Goal: Find contact information: Find contact information

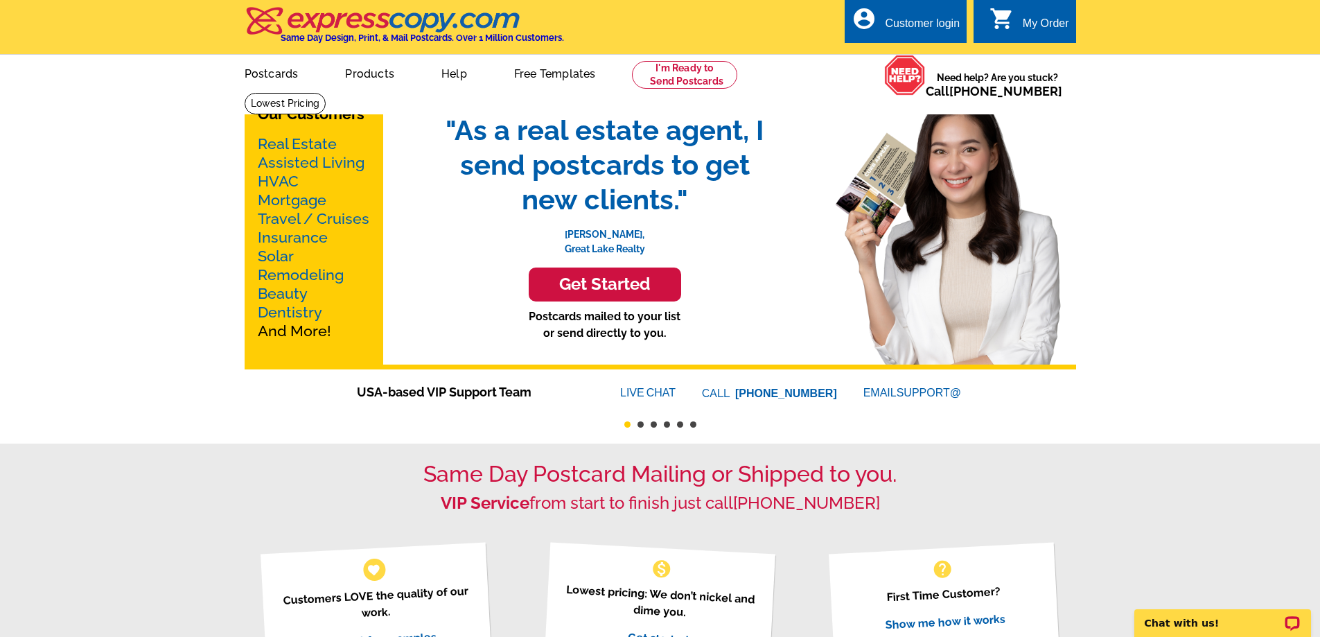
drag, startPoint x: 78, startPoint y: 181, endPoint x: 103, endPoint y: 136, distance: 51.2
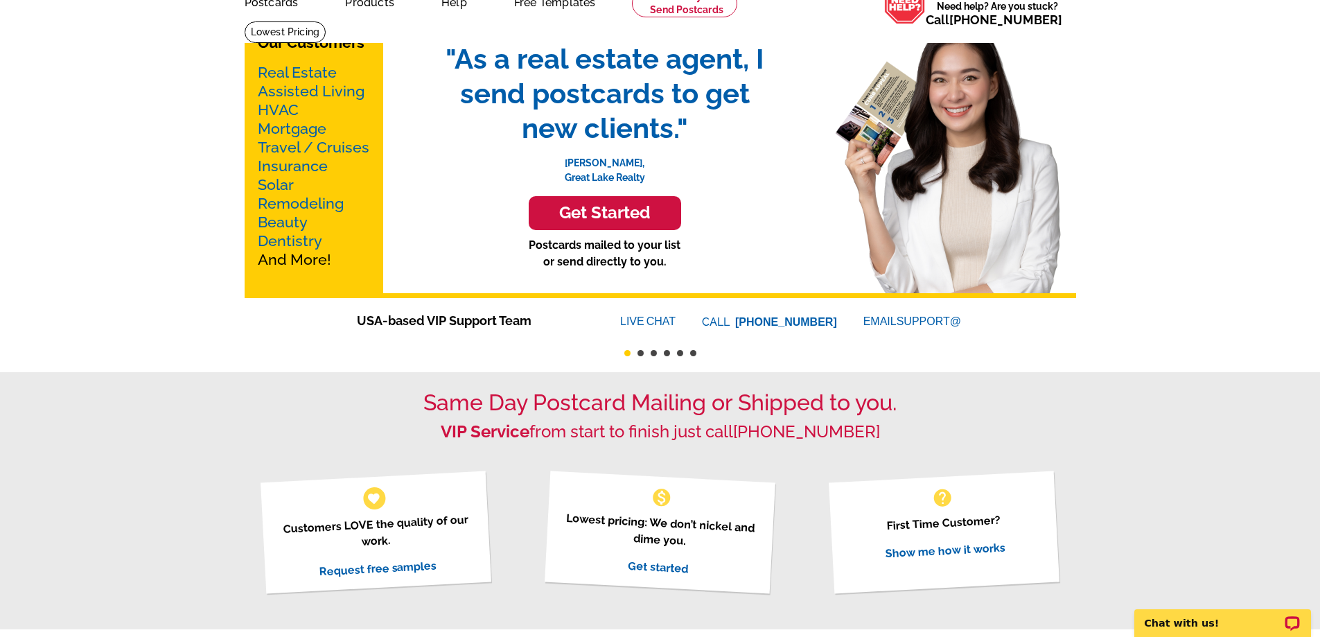
scroll to position [139, 0]
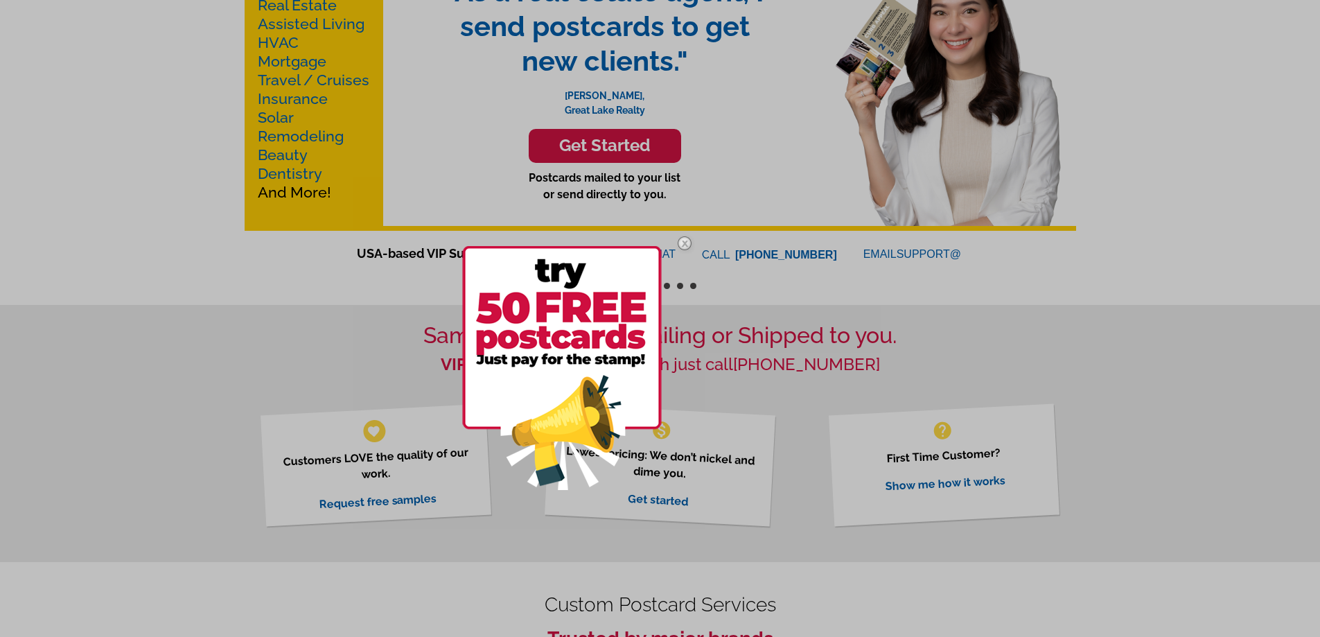
click at [685, 242] on img at bounding box center [684, 243] width 40 height 40
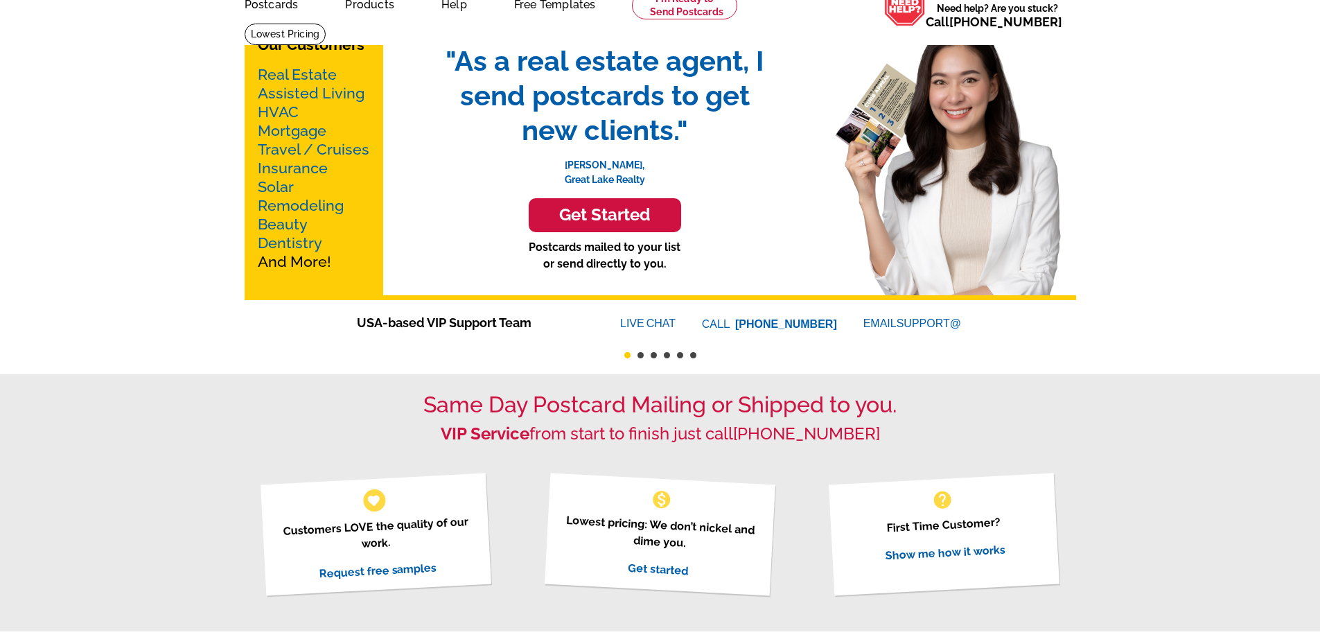
scroll to position [0, 0]
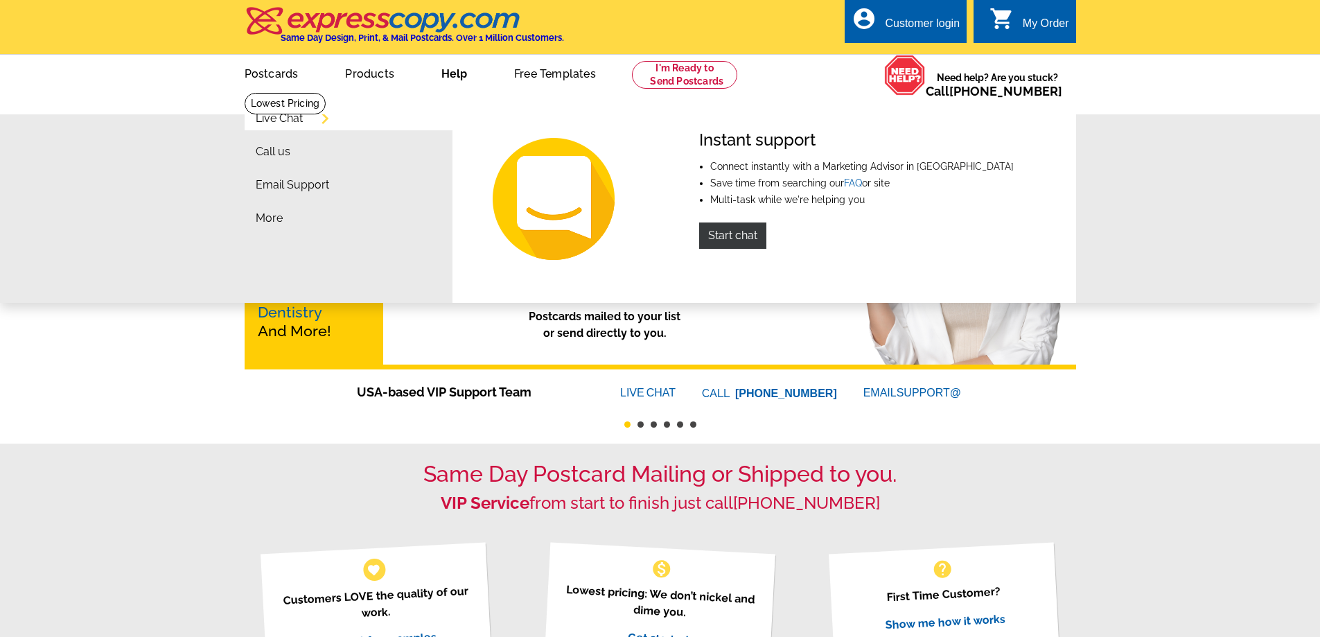
click at [308, 193] on li "Email Support" at bounding box center [354, 188] width 197 height 33
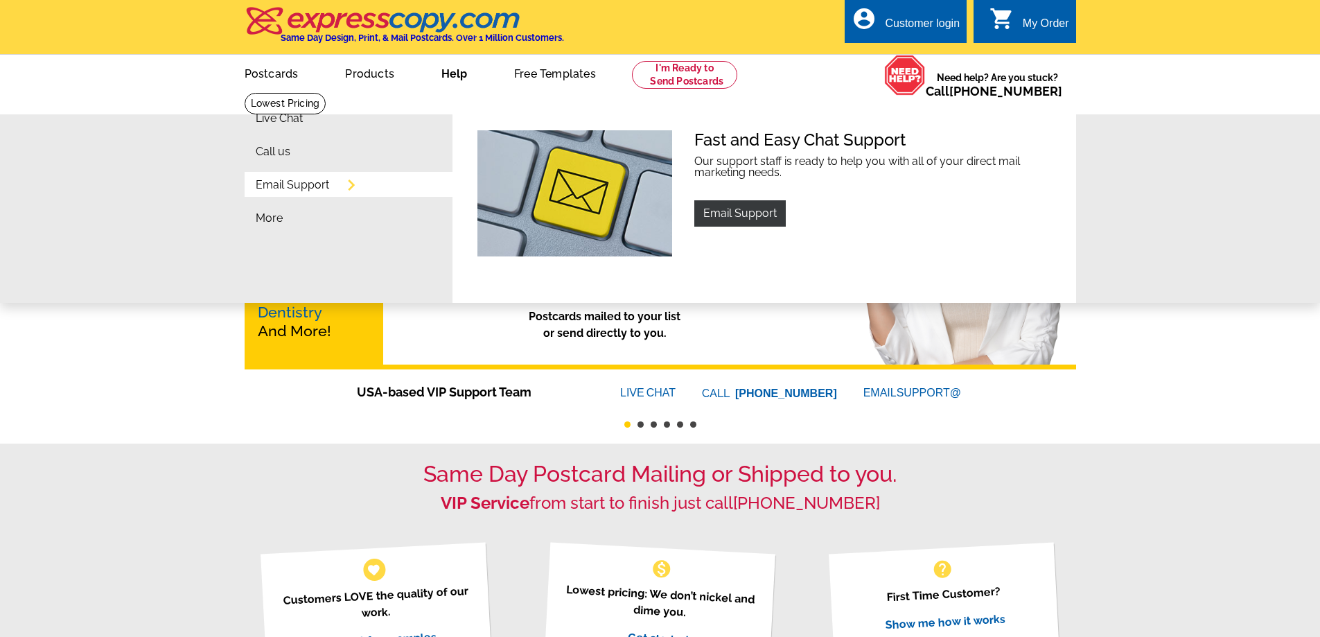
click at [312, 185] on link "Email Support" at bounding box center [292, 184] width 73 height 11
click at [760, 219] on link "Email Support" at bounding box center [739, 213] width 91 height 26
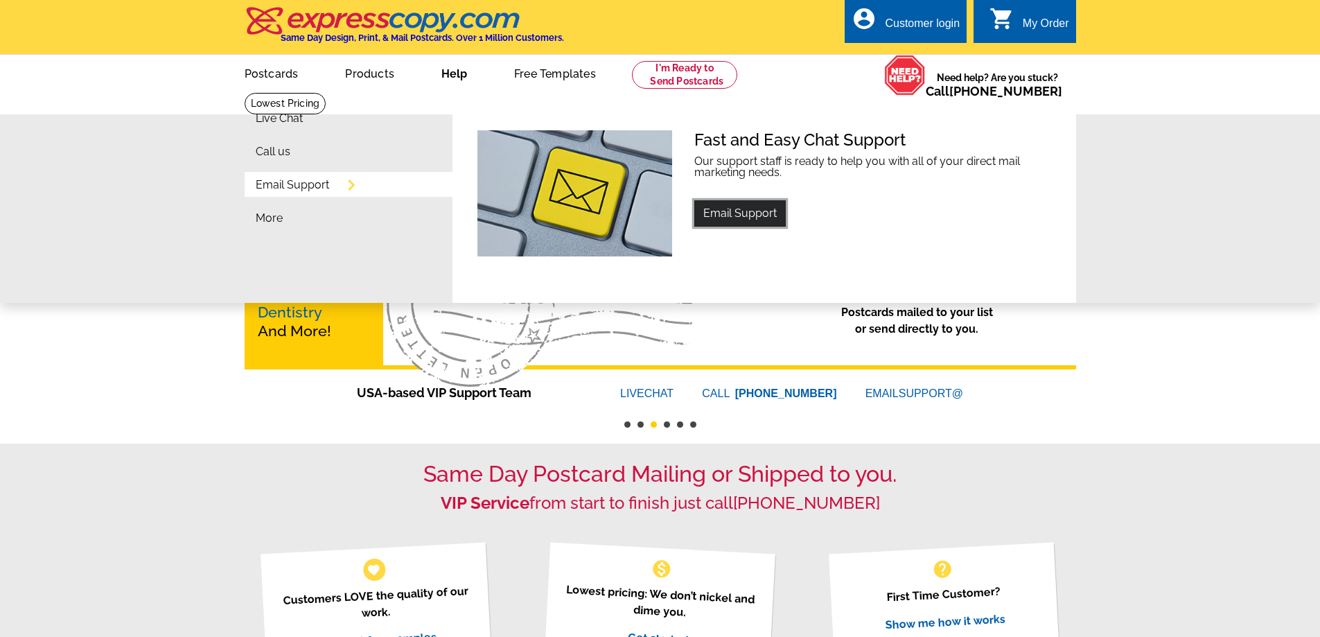
click at [748, 215] on link "Email Support" at bounding box center [739, 213] width 91 height 26
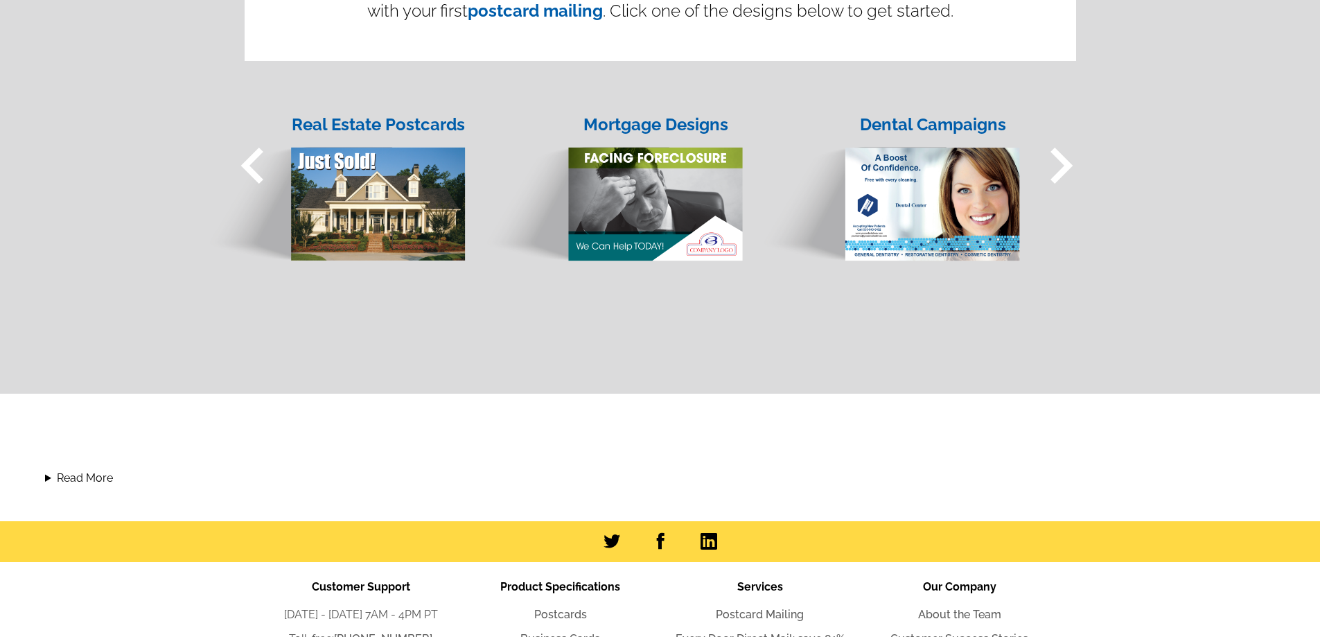
scroll to position [1361, 0]
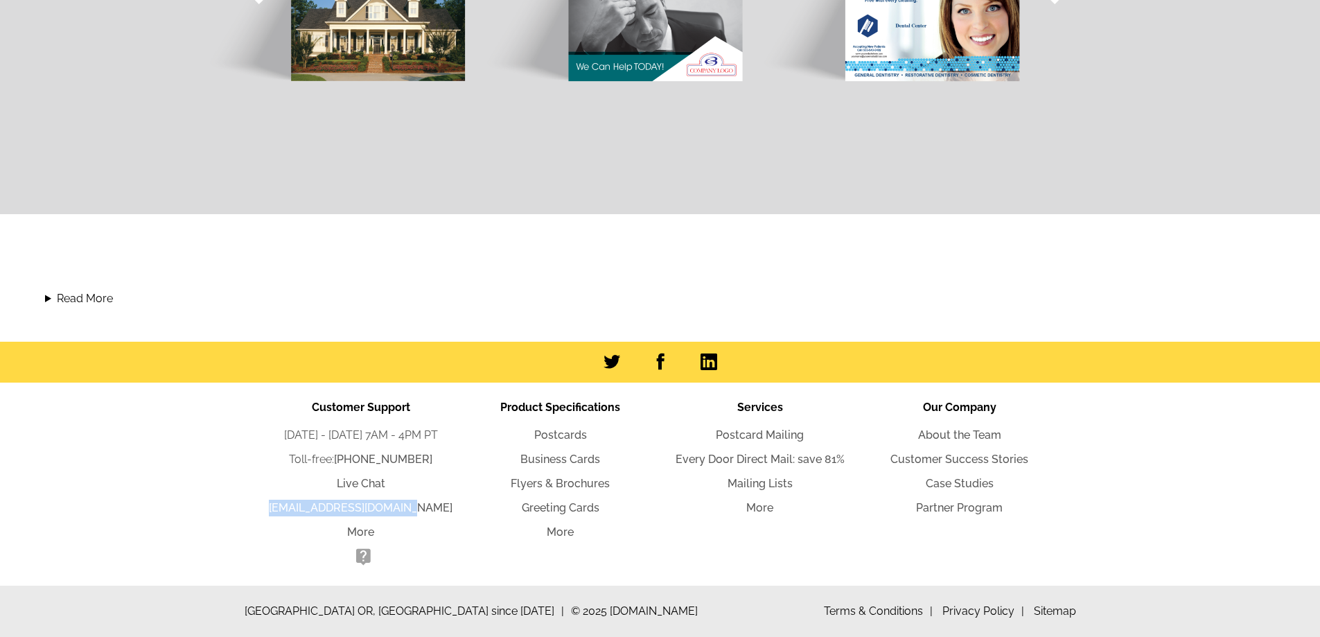
drag, startPoint x: 448, startPoint y: 506, endPoint x: 280, endPoint y: 506, distance: 168.4
click at [281, 507] on li "[EMAIL_ADDRESS][DOMAIN_NAME]" at bounding box center [361, 508] width 200 height 17
